Goal: Task Accomplishment & Management: Complete application form

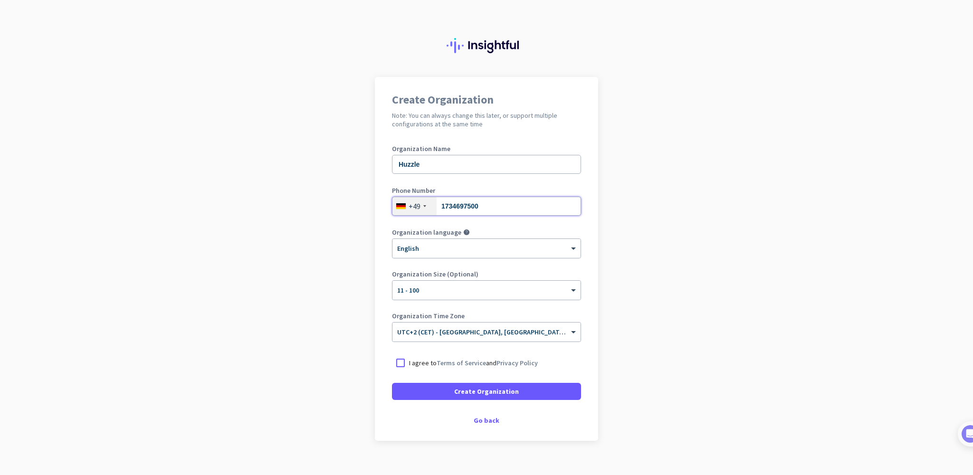
click at [488, 204] on input "1734697500" at bounding box center [486, 206] width 189 height 19
click at [300, 116] on app-onboarding-organization "Create Organization Note: You can always change this later, or support multiple…" at bounding box center [486, 282] width 973 height 411
click at [462, 209] on input "tel" at bounding box center [486, 206] width 189 height 19
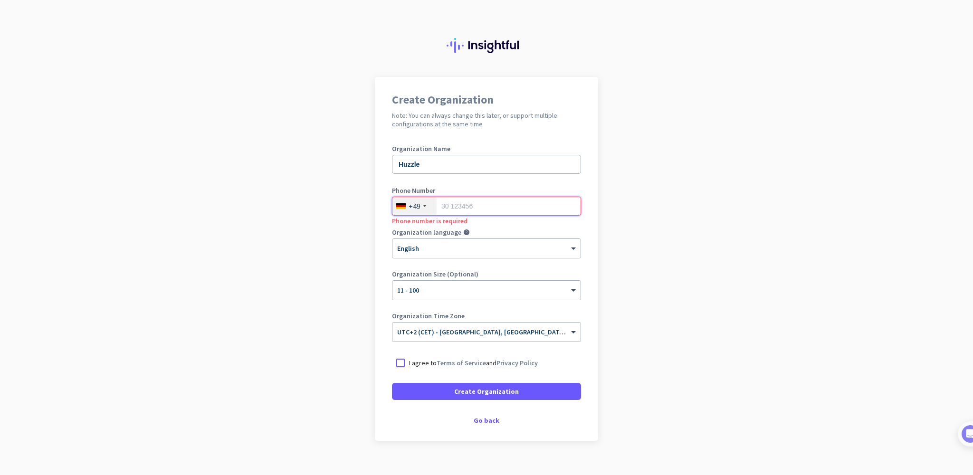
type input "01734697500"
click at [693, 227] on app-onboarding-organization "Create Organization Note: You can always change this later, or support multiple…" at bounding box center [486, 282] width 973 height 411
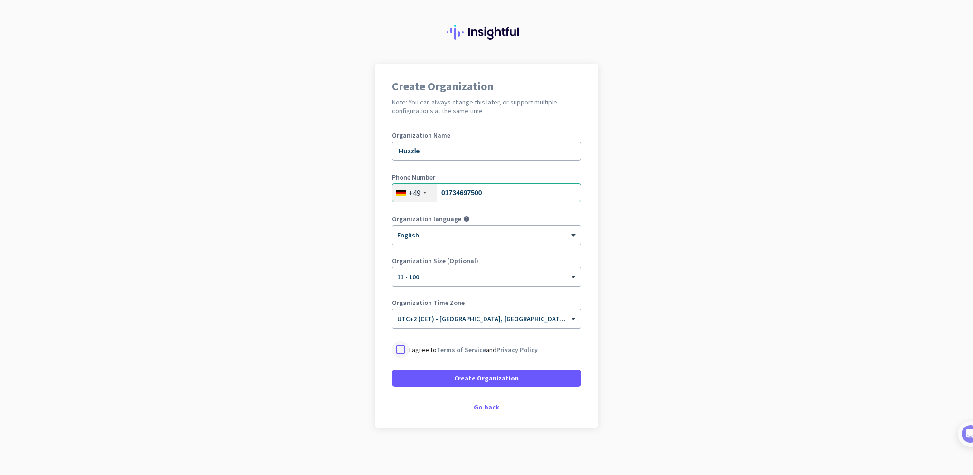
click at [399, 354] on div at bounding box center [400, 349] width 17 height 17
click at [422, 384] on span at bounding box center [486, 378] width 189 height 23
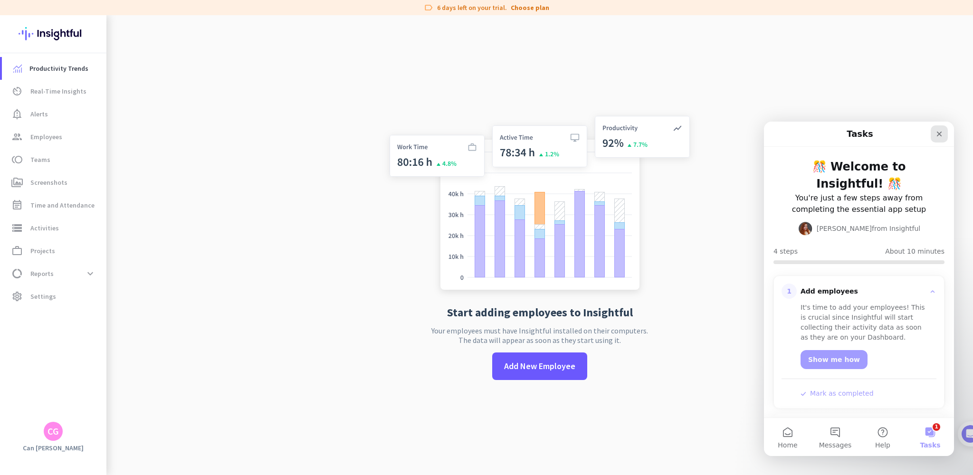
click at [938, 134] on icon "Close" at bounding box center [939, 134] width 5 height 5
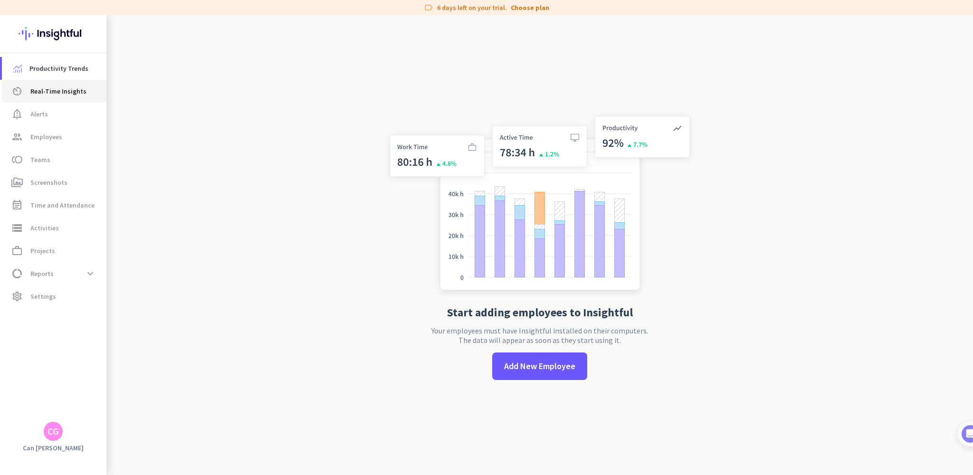
click at [62, 96] on span "Real-Time Insights" at bounding box center [58, 91] width 56 height 11
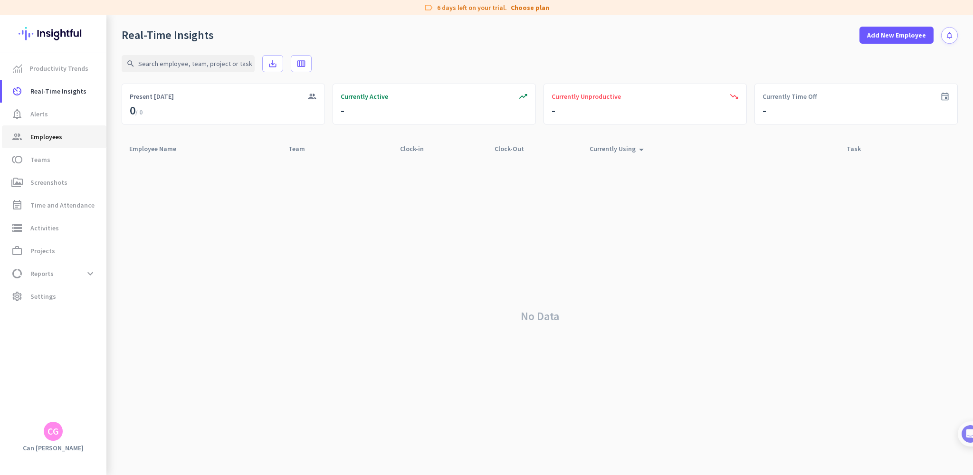
click at [55, 132] on span "Employees" at bounding box center [46, 136] width 32 height 11
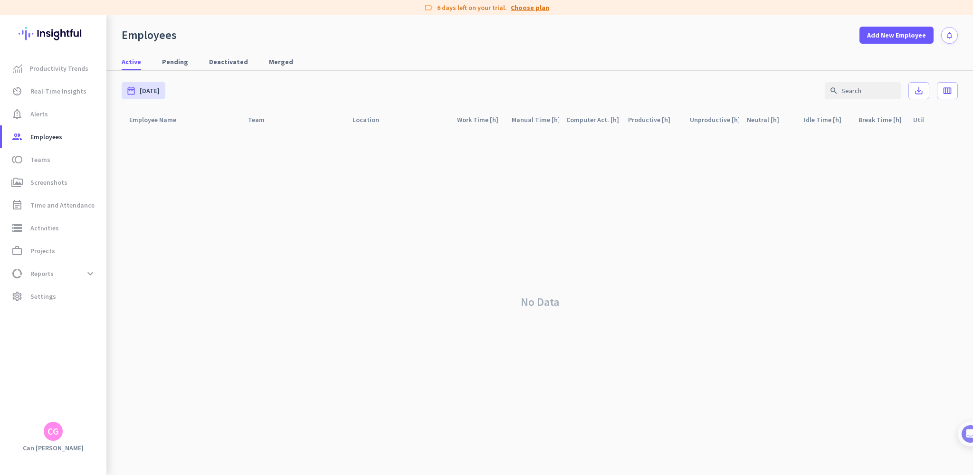
click at [526, 4] on link "Choose plan" at bounding box center [530, 8] width 38 height 10
click at [901, 37] on span "Add New Employee" at bounding box center [896, 35] width 59 height 10
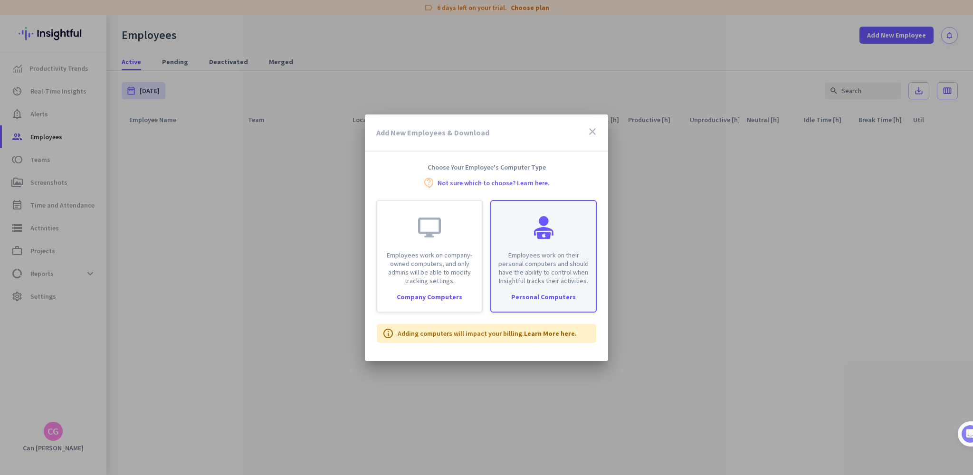
click at [563, 260] on p "Employees work on their personal computers and should have the ability to contr…" at bounding box center [543, 268] width 93 height 34
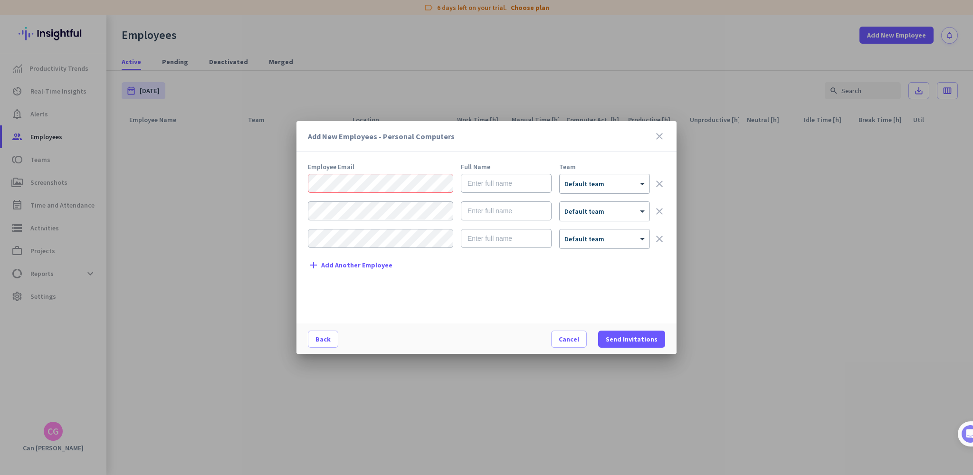
click at [659, 135] on icon "close" at bounding box center [659, 136] width 11 height 11
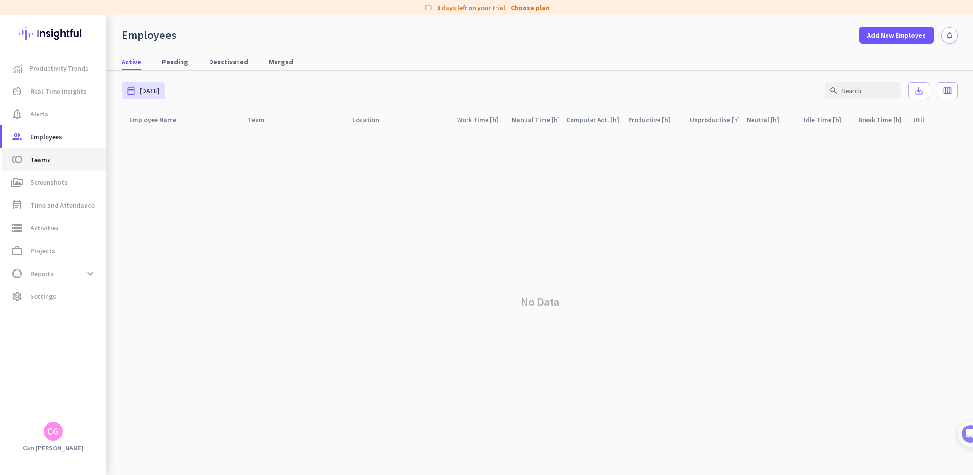
click at [46, 149] on link "toll Teams" at bounding box center [54, 159] width 105 height 23
